Goal: Transaction & Acquisition: Purchase product/service

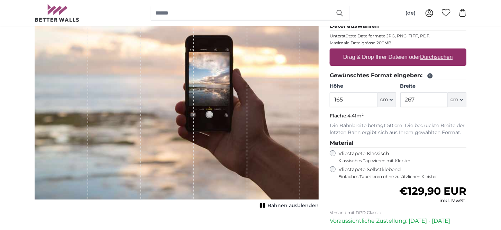
type input "165"
drag, startPoint x: 439, startPoint y: 114, endPoint x: 406, endPoint y: 108, distance: 32.9
click at [406, 107] on input "267" at bounding box center [423, 99] width 47 height 15
type input "53"
click at [449, 147] on legend "Material" at bounding box center [398, 143] width 137 height 9
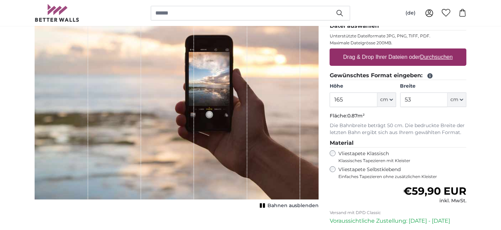
click at [341, 179] on label "Vliestapete Selbstklebend Einfaches Tapezieren ohne zusätzlichen Kleister" at bounding box center [403, 172] width 128 height 13
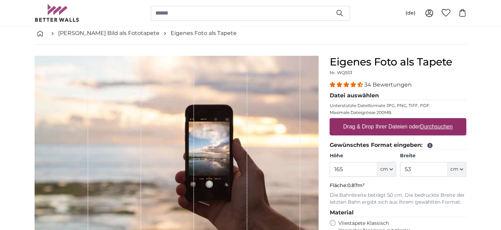
click at [431, 129] on u "Durchsuchen" at bounding box center [437, 127] width 33 height 6
click at [431, 120] on input "Drag & Drop Ihrer Dateien oder Durchsuchen" at bounding box center [398, 119] width 137 height 2
type input "**********"
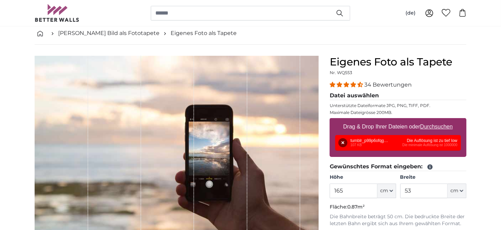
click at [436, 129] on u "Durchsuchen" at bounding box center [437, 127] width 33 height 6
click at [436, 120] on input "Drag & Drop Ihrer Dateien oder Durchsuchen" at bounding box center [398, 119] width 137 height 2
type input "**********"
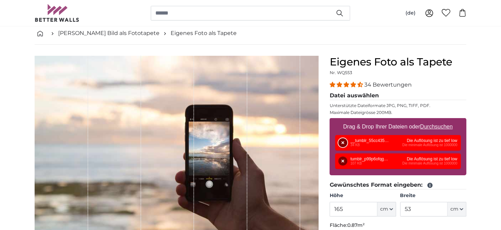
click at [341, 147] on button "Entfernen" at bounding box center [343, 142] width 9 height 9
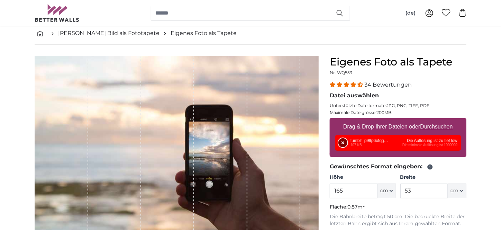
click at [343, 147] on button "Entfernen" at bounding box center [343, 142] width 9 height 9
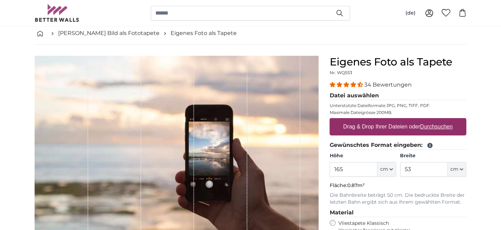
click at [434, 129] on u "Durchsuchen" at bounding box center [437, 127] width 33 height 6
click at [434, 120] on input "Drag & Drop Ihrer Dateien oder Durchsuchen" at bounding box center [398, 119] width 137 height 2
type input "**********"
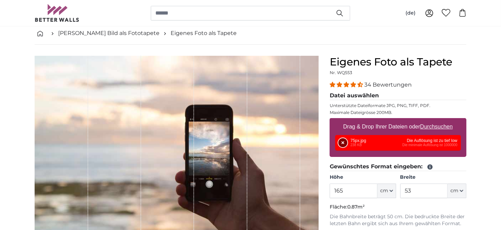
click at [342, 147] on button "Entfernen" at bounding box center [343, 142] width 9 height 9
